Goal: Task Accomplishment & Management: Manage account settings

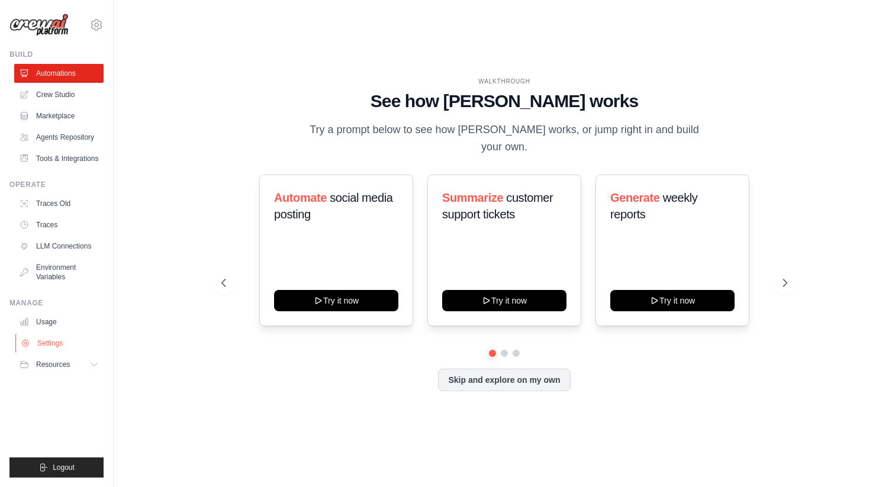
click at [53, 339] on link "Settings" at bounding box center [59, 343] width 89 height 19
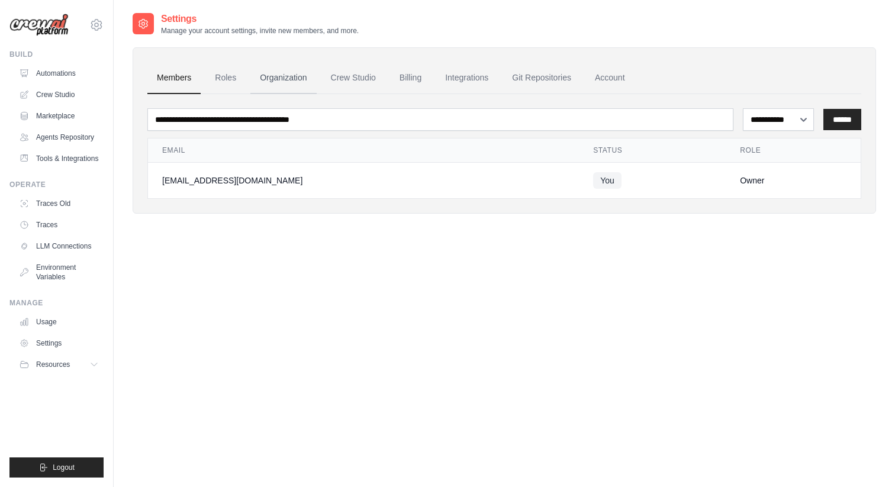
click at [275, 78] on link "Organization" at bounding box center [283, 78] width 66 height 32
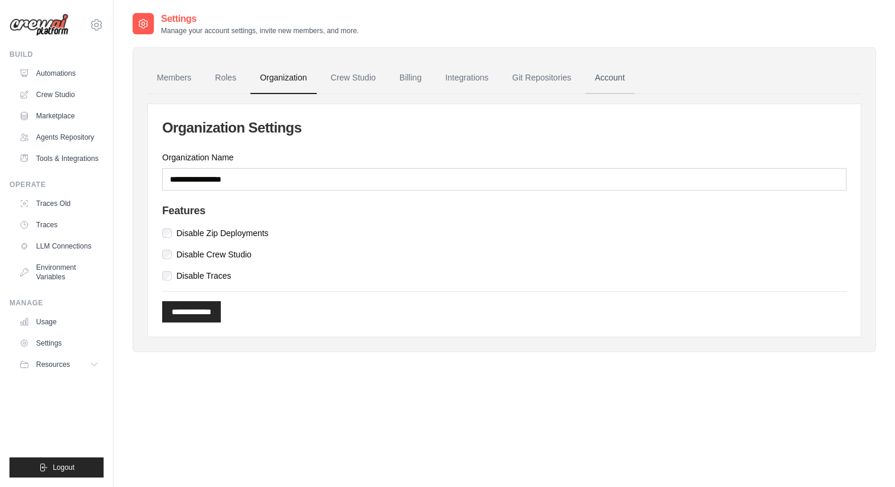
click at [617, 81] on link "Account" at bounding box center [610, 78] width 49 height 32
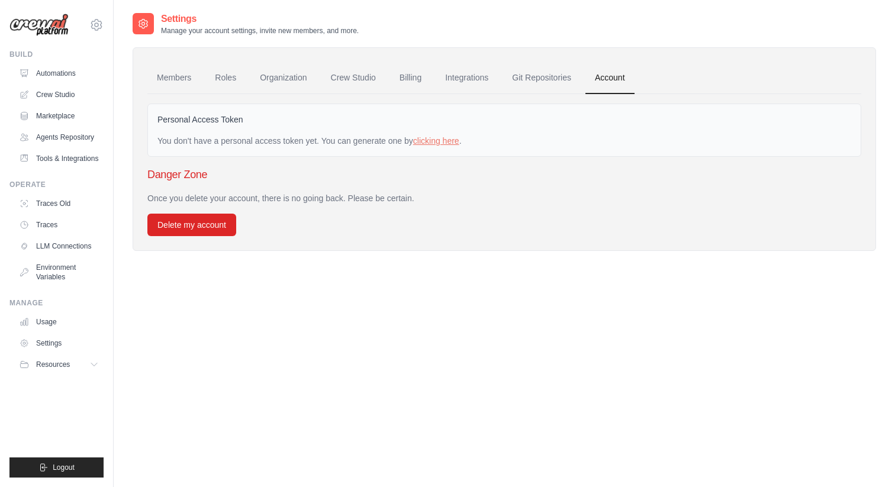
click at [326, 175] on h3 "Danger Zone" at bounding box center [504, 174] width 714 height 17
click at [341, 84] on link "Crew Studio" at bounding box center [353, 78] width 64 height 32
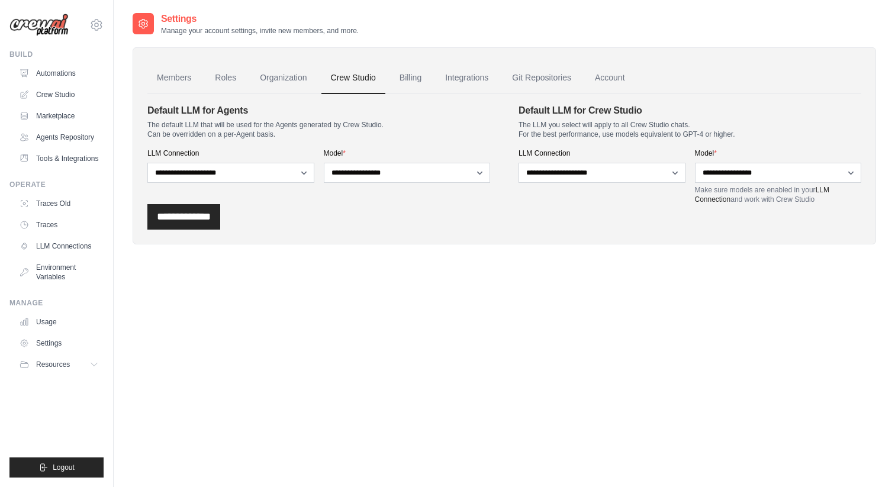
click at [303, 79] on link "Organization" at bounding box center [283, 78] width 66 height 32
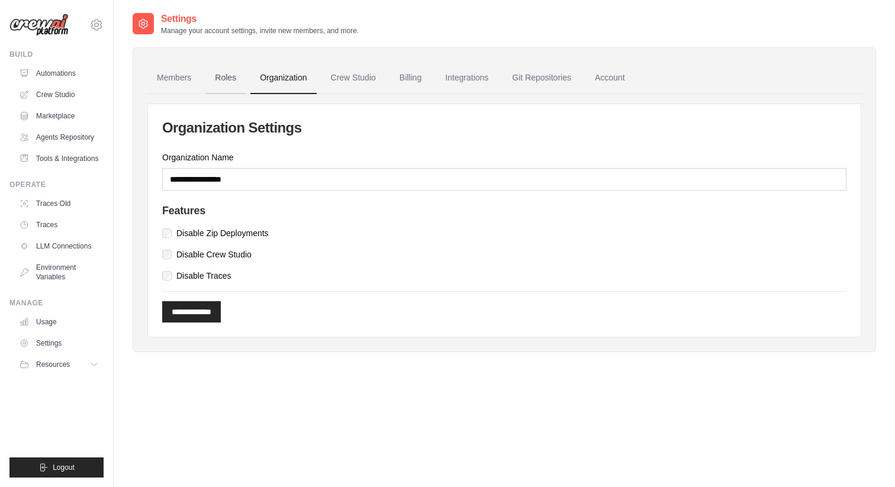
click at [221, 78] on link "Roles" at bounding box center [225, 78] width 40 height 32
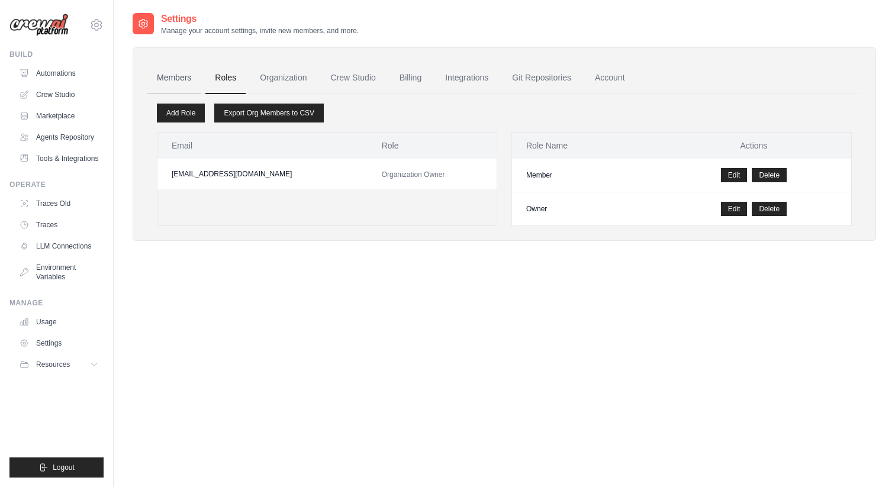
click at [171, 81] on link "Members" at bounding box center [173, 78] width 53 height 32
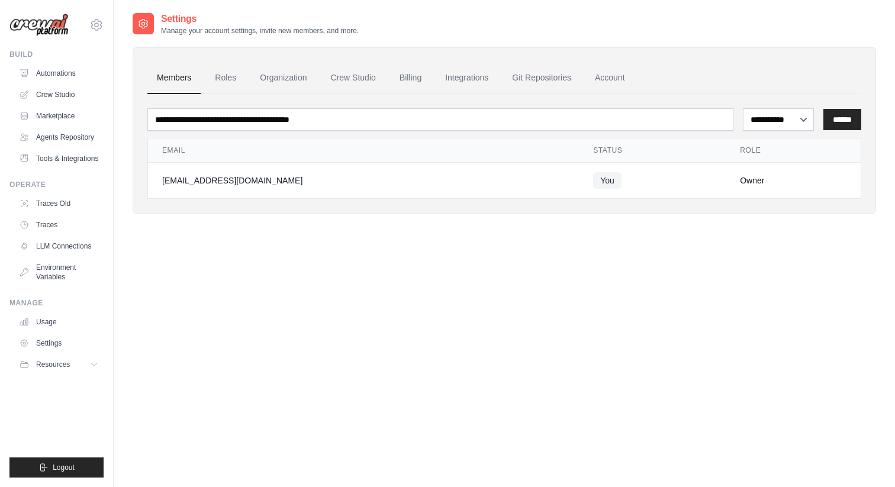
click at [365, 314] on div "**********" at bounding box center [505, 255] width 744 height 487
